Goal: Obtain resource: Download file/media

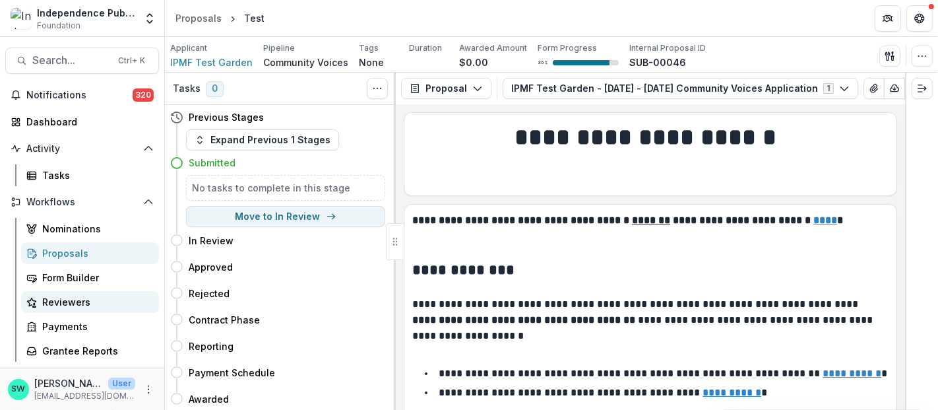
scroll to position [7285, 0]
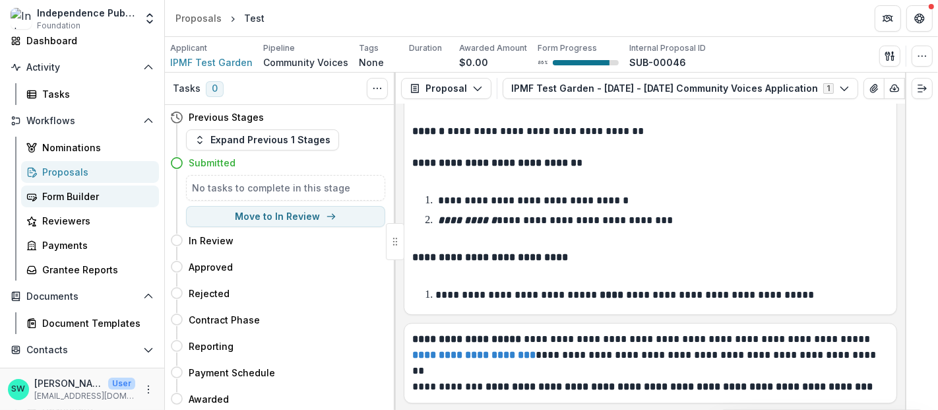
click at [78, 193] on div "Form Builder" at bounding box center [95, 196] width 106 height 14
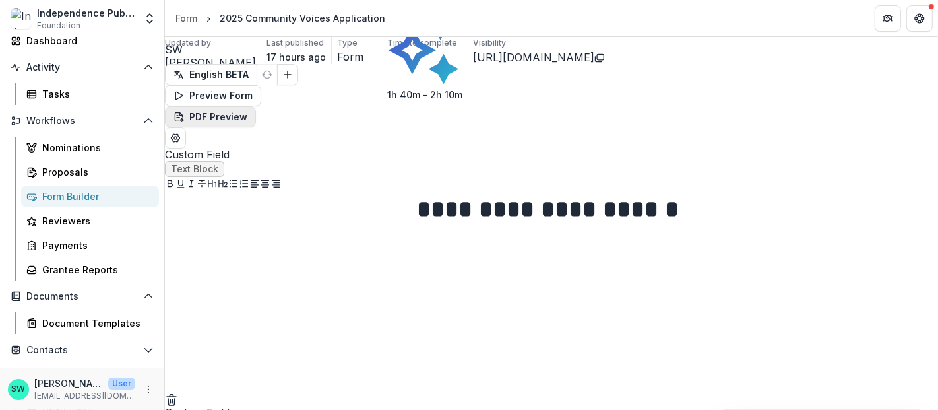
click at [256, 106] on button "PDF Preview" at bounding box center [210, 116] width 91 height 21
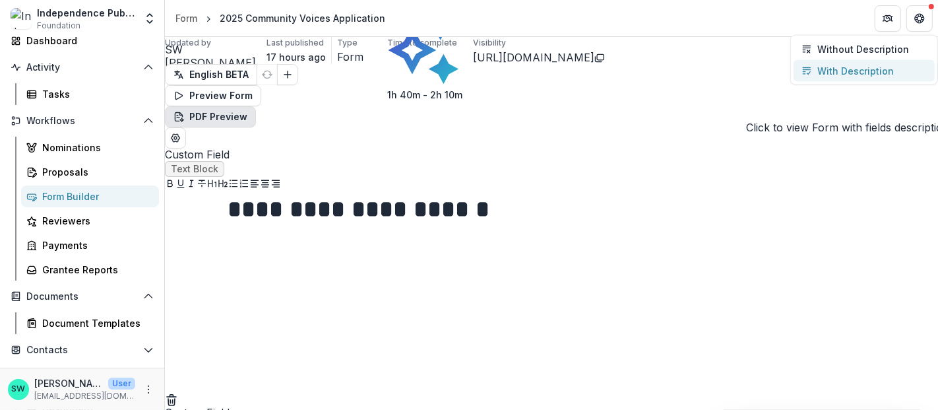
click at [866, 78] on p "With Description" at bounding box center [856, 71] width 77 height 14
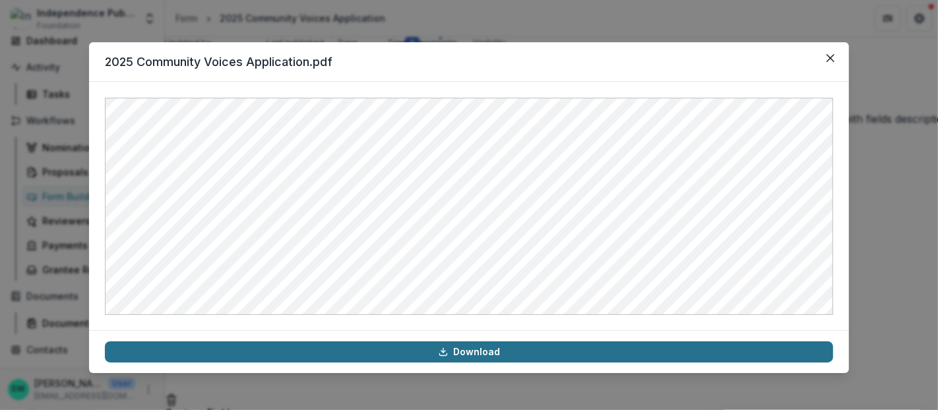
click at [546, 349] on link "Download" at bounding box center [469, 351] width 728 height 21
